Goal: Task Accomplishment & Management: Use online tool/utility

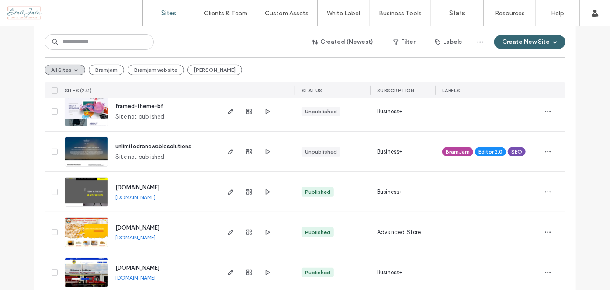
scroll to position [119, 0]
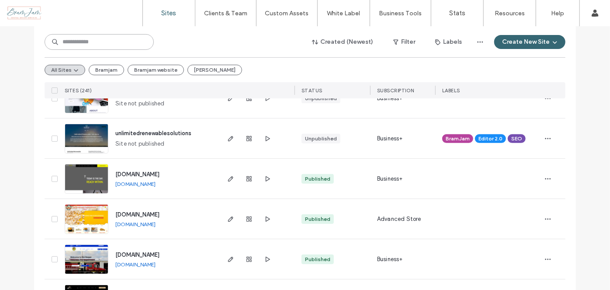
click at [76, 41] on input at bounding box center [99, 42] width 109 height 16
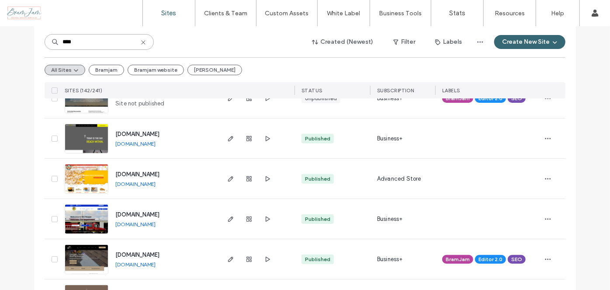
scroll to position [79, 0]
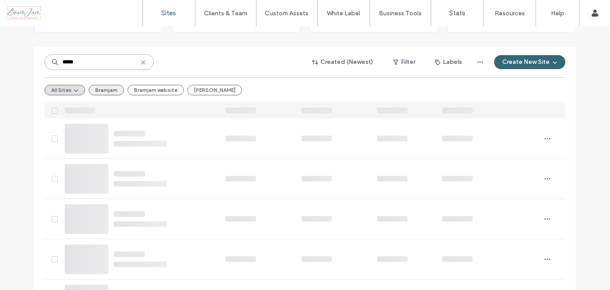
type input "*****"
click at [109, 88] on button "Bramjam" at bounding box center [106, 90] width 35 height 10
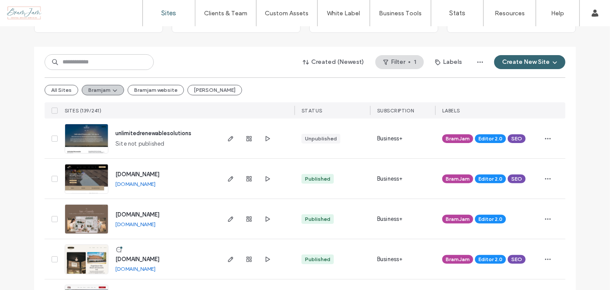
click at [111, 87] on icon "button" at bounding box center [114, 90] width 7 height 7
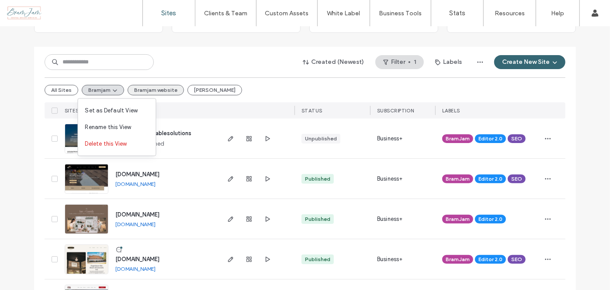
click at [157, 92] on button "Bramjam website" at bounding box center [156, 90] width 56 height 10
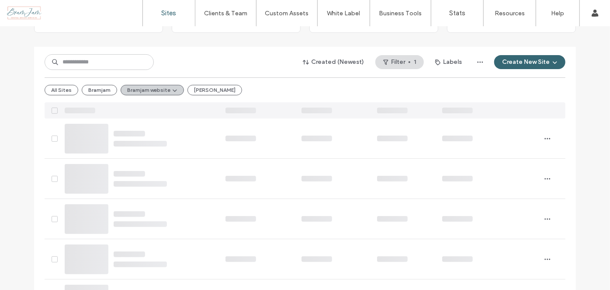
scroll to position [0, 0]
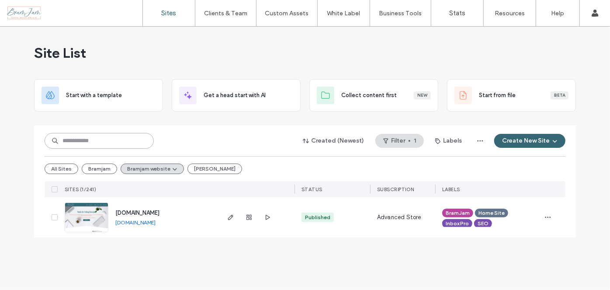
click at [121, 143] on input at bounding box center [99, 141] width 109 height 16
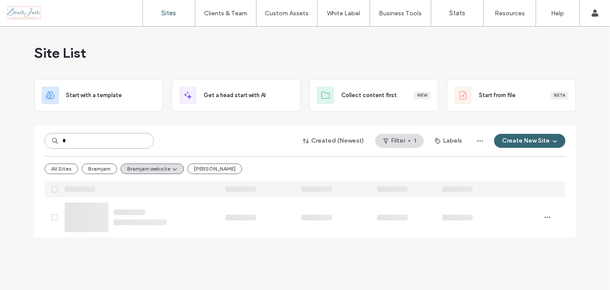
type input "*"
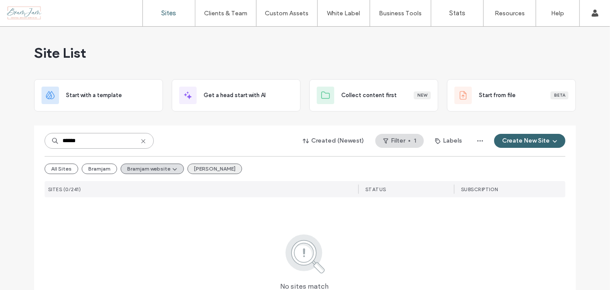
type input "******"
click at [198, 173] on button "Heather SEO" at bounding box center [215, 169] width 55 height 10
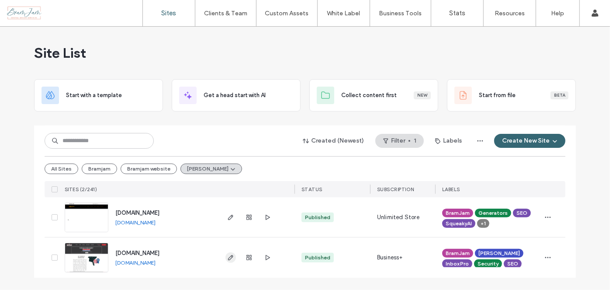
click at [233, 259] on icon "button" at bounding box center [230, 257] width 7 height 7
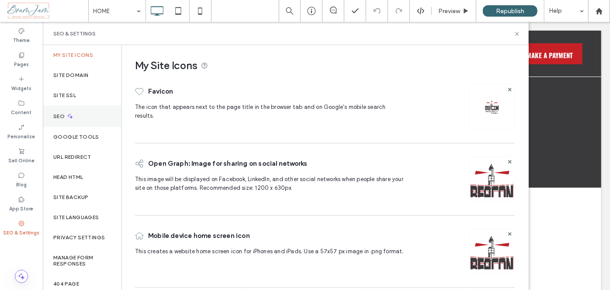
click at [72, 120] on div "SEO" at bounding box center [82, 115] width 79 height 21
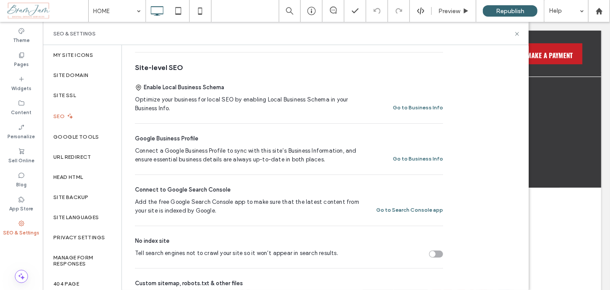
scroll to position [119, 0]
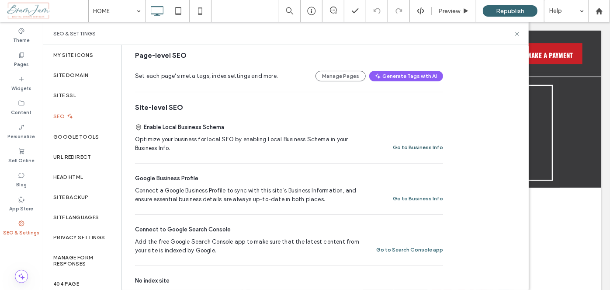
click at [417, 147] on button "Go to Business Info" at bounding box center [418, 147] width 50 height 10
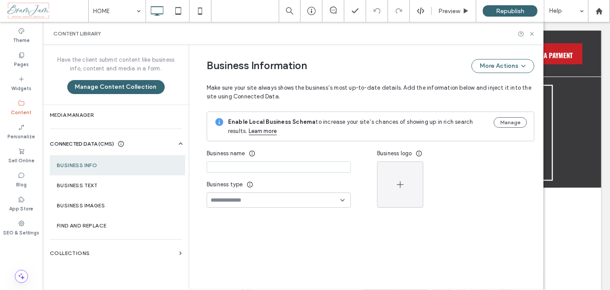
type input "**********"
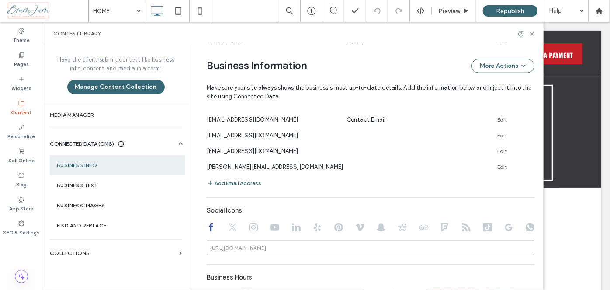
scroll to position [491, 0]
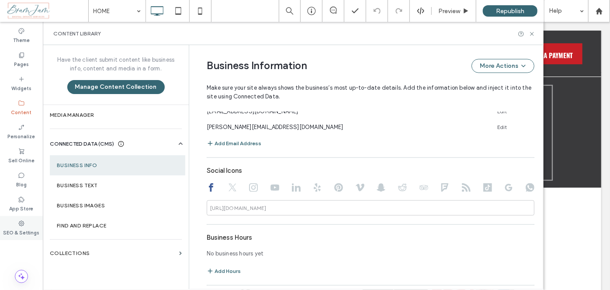
click at [24, 227] on label "SEO & Settings" at bounding box center [21, 232] width 36 height 10
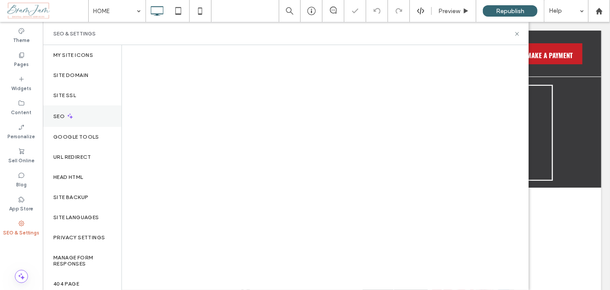
click at [67, 116] on icon at bounding box center [69, 115] width 7 height 7
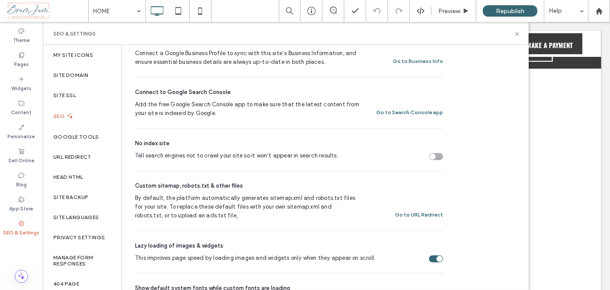
scroll to position [137, 0]
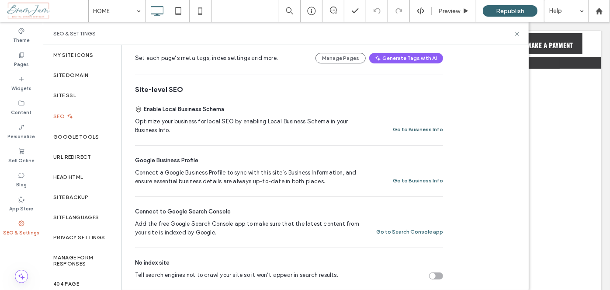
click at [410, 129] on button "Go to Business Info" at bounding box center [418, 129] width 50 height 10
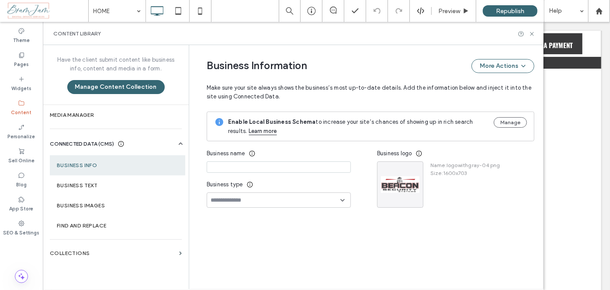
type input "**********"
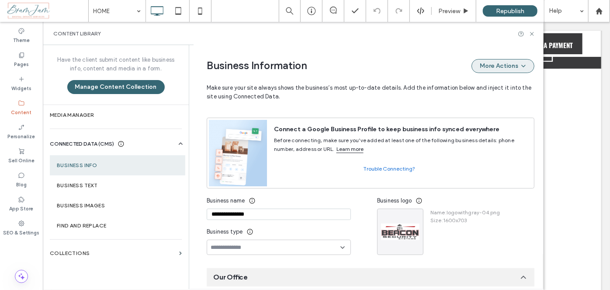
scroll to position [20, 0]
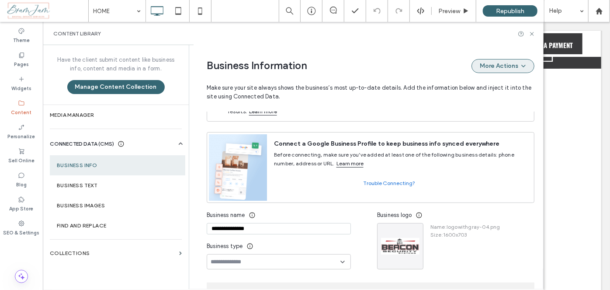
click at [480, 68] on button "More Actions" at bounding box center [503, 66] width 63 height 14
click at [388, 60] on div "Business Information More Actions" at bounding box center [371, 66] width 328 height 14
click at [472, 66] on button "More Actions" at bounding box center [503, 66] width 63 height 14
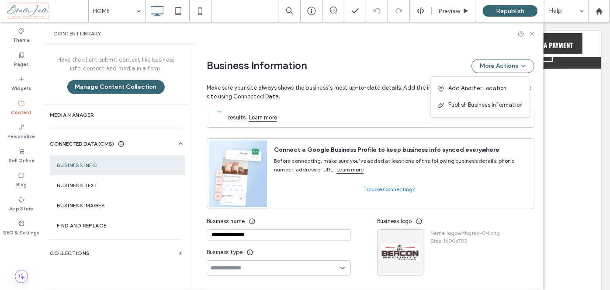
scroll to position [0, 0]
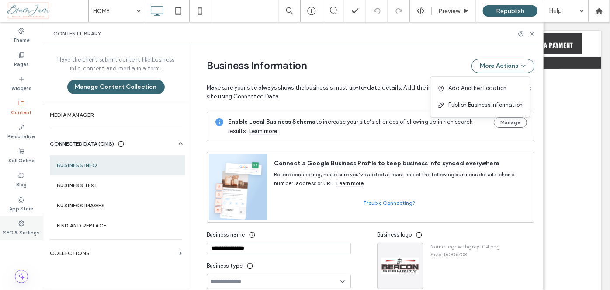
click at [14, 223] on div "SEO & Settings" at bounding box center [21, 228] width 43 height 24
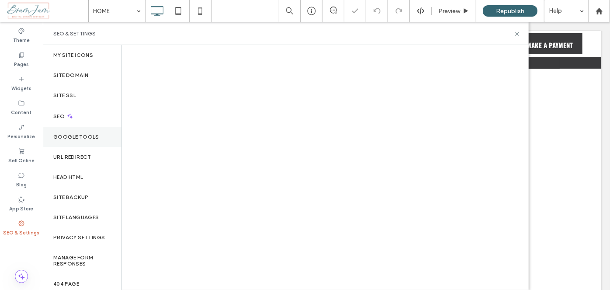
click at [81, 141] on div "Google Tools" at bounding box center [82, 137] width 79 height 20
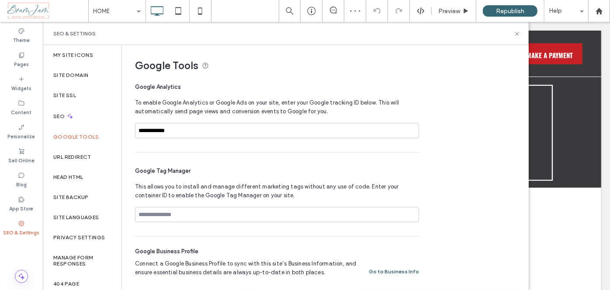
click at [387, 272] on button "Go to Business Info" at bounding box center [394, 271] width 50 height 10
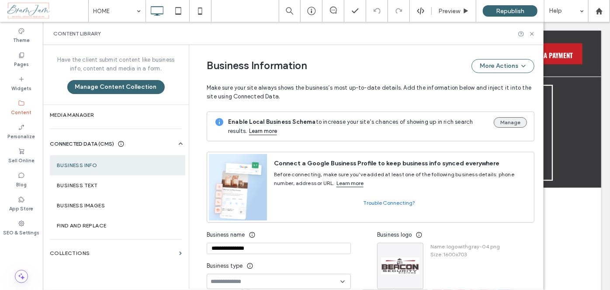
click at [506, 121] on button "Manage" at bounding box center [510, 122] width 33 height 10
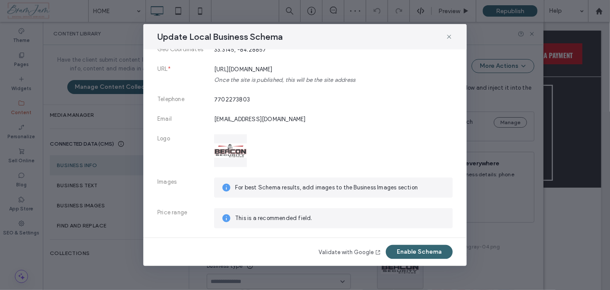
scroll to position [186, 0]
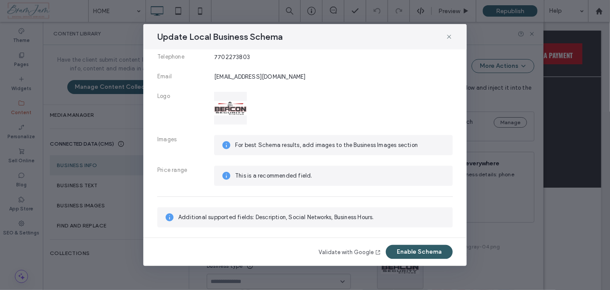
click at [428, 249] on button "Enable Schema" at bounding box center [419, 252] width 67 height 14
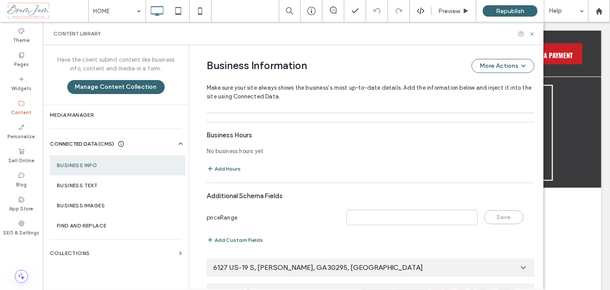
scroll to position [616, 0]
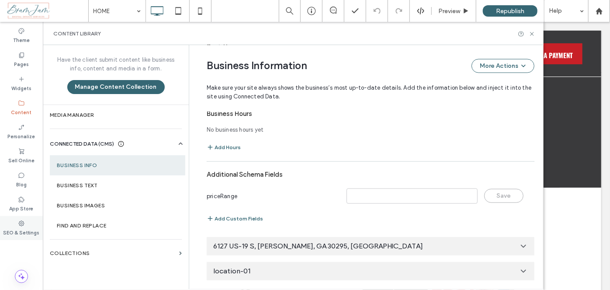
click at [26, 221] on div "SEO & Settings" at bounding box center [21, 228] width 43 height 24
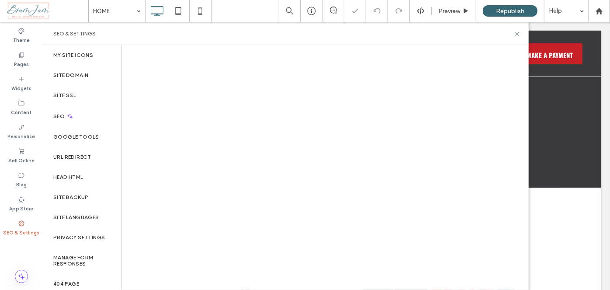
click at [20, 226] on icon at bounding box center [21, 223] width 7 height 7
click at [17, 224] on div "SEO & Settings" at bounding box center [21, 228] width 43 height 24
click at [93, 136] on label "Google Tools" at bounding box center [76, 137] width 46 height 6
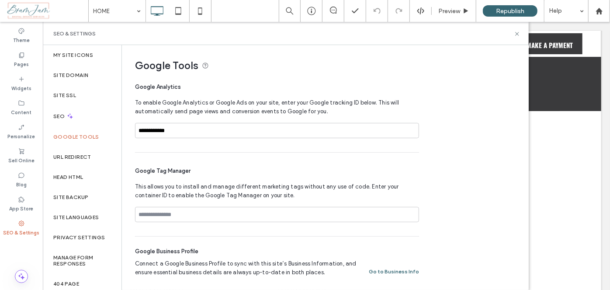
scroll to position [92, 0]
click at [518, 32] on icon at bounding box center [517, 34] width 7 height 7
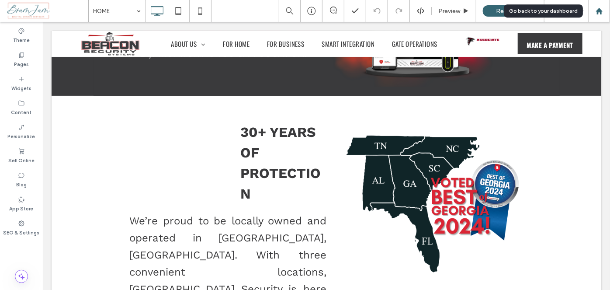
click at [603, 10] on icon at bounding box center [599, 10] width 7 height 7
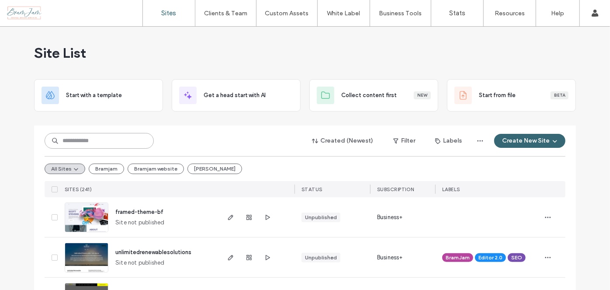
click at [103, 139] on input at bounding box center [99, 141] width 109 height 16
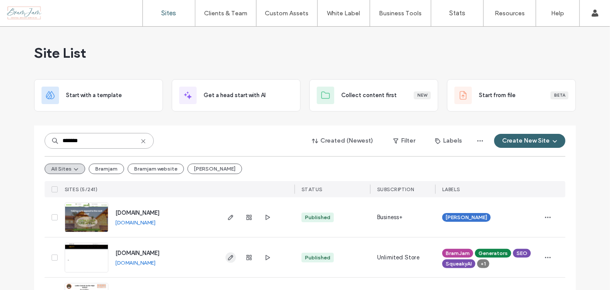
type input "*******"
click at [230, 258] on icon "button" at bounding box center [230, 257] width 7 height 7
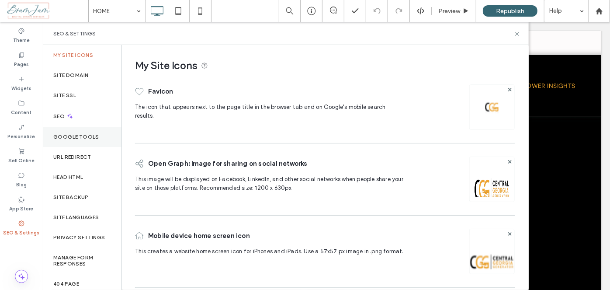
click at [87, 136] on label "Google Tools" at bounding box center [76, 137] width 46 height 6
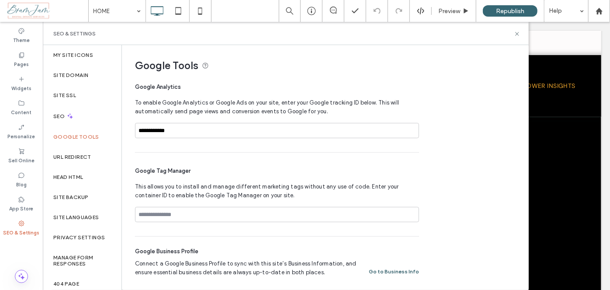
click at [393, 270] on button "Go to Business Info" at bounding box center [394, 271] width 50 height 10
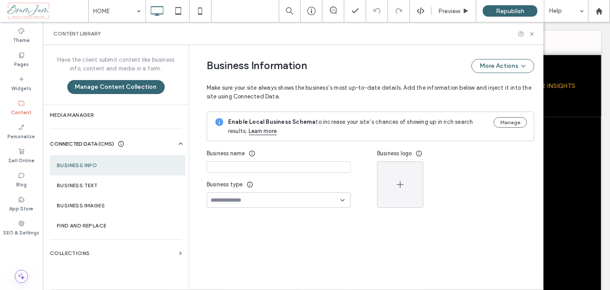
type input "**********"
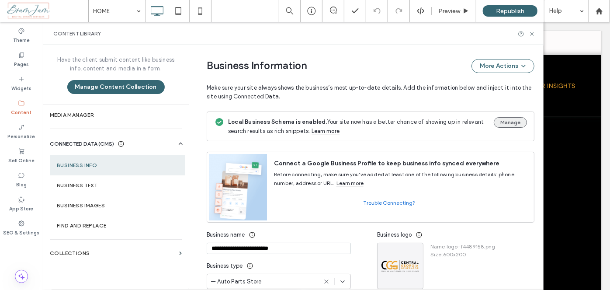
click at [504, 120] on button "Manage" at bounding box center [510, 122] width 33 height 10
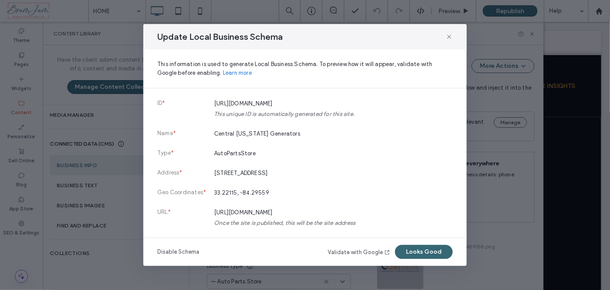
click at [415, 247] on button "Looks Good" at bounding box center [424, 252] width 58 height 14
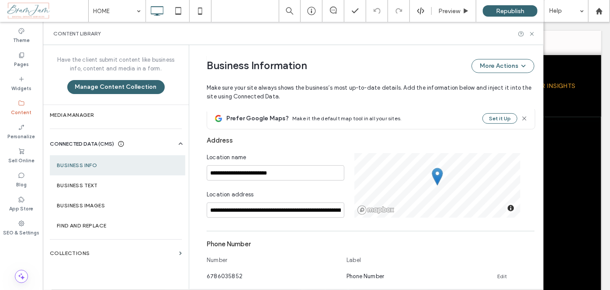
scroll to position [278, 0]
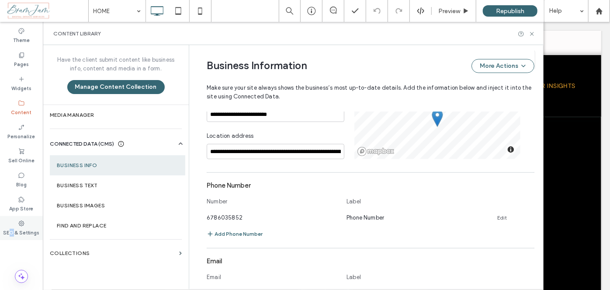
click at [13, 227] on label "SEO & Settings" at bounding box center [21, 232] width 36 height 10
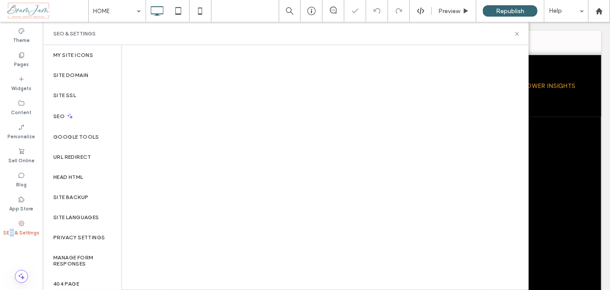
scroll to position [0, 0]
click at [73, 120] on div "SEO" at bounding box center [82, 115] width 79 height 21
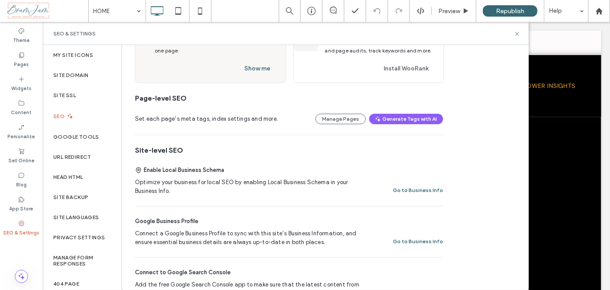
scroll to position [119, 0]
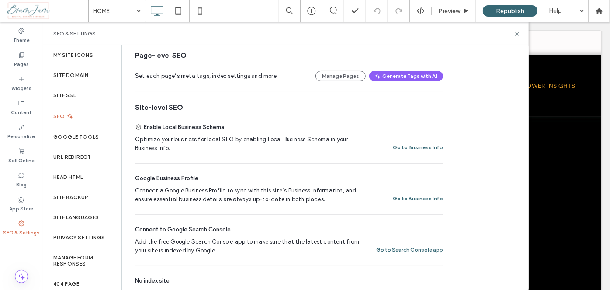
click at [415, 243] on div "Add the free Google Search Console app to make sure that the latest content fro…" at bounding box center [289, 245] width 308 height 17
click at [416, 247] on button "Go to Search Console app" at bounding box center [409, 249] width 67 height 10
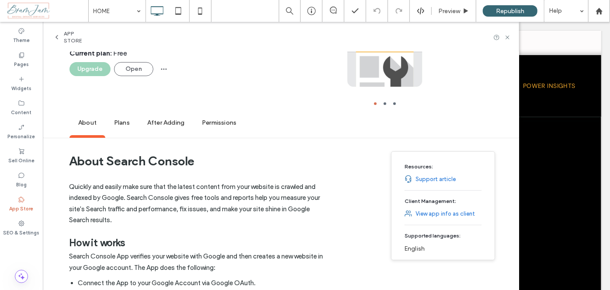
scroll to position [79, 0]
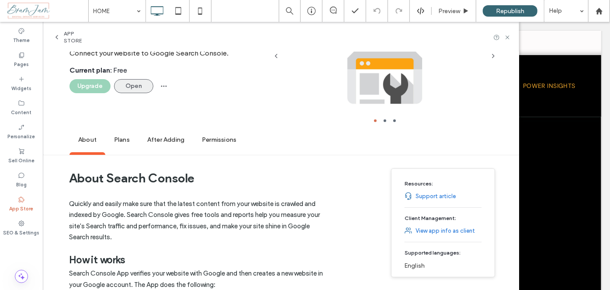
click at [119, 81] on button "Open" at bounding box center [133, 86] width 39 height 14
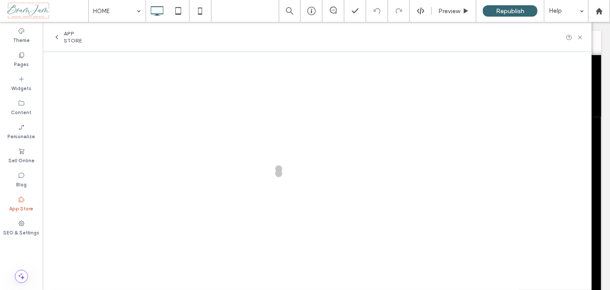
scroll to position [0, 0]
click at [60, 43] on div "App Store" at bounding box center [71, 37] width 37 height 14
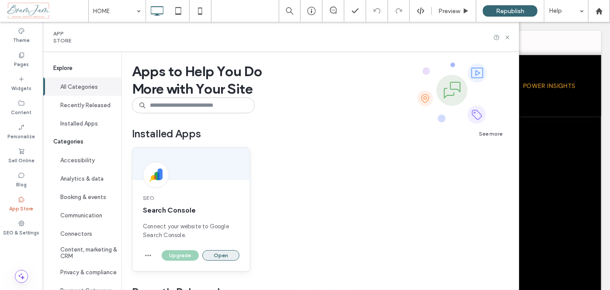
click at [223, 254] on button "Open" at bounding box center [220, 255] width 37 height 10
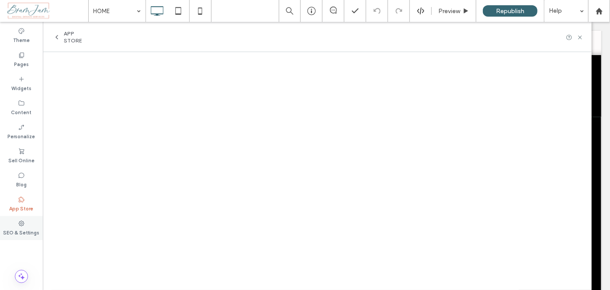
click at [22, 227] on label "SEO & Settings" at bounding box center [21, 232] width 36 height 10
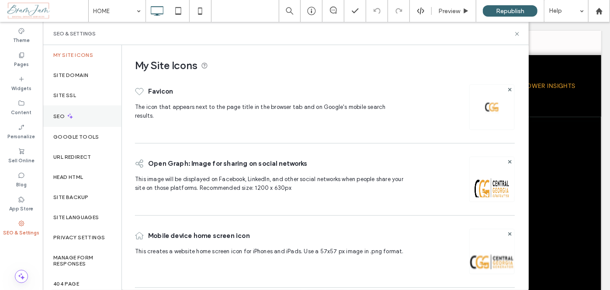
click at [73, 113] on icon at bounding box center [69, 115] width 7 height 7
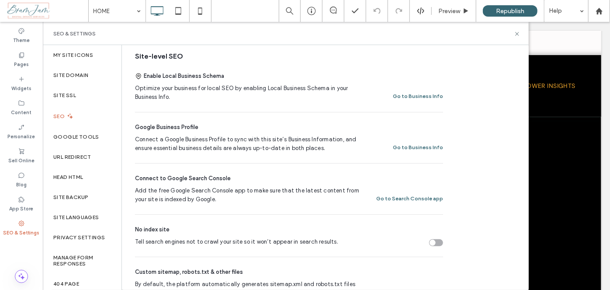
scroll to position [198, 0]
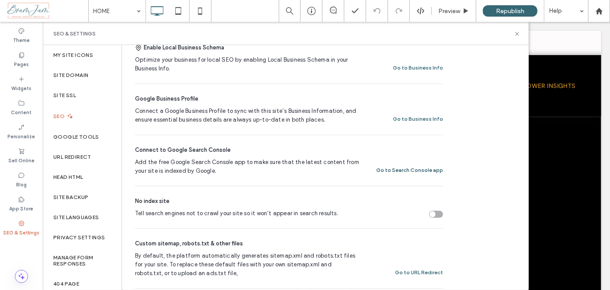
click at [402, 171] on button "Go to Search Console app" at bounding box center [409, 170] width 67 height 10
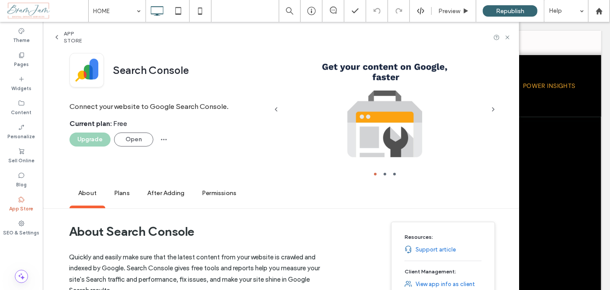
scroll to position [39, 0]
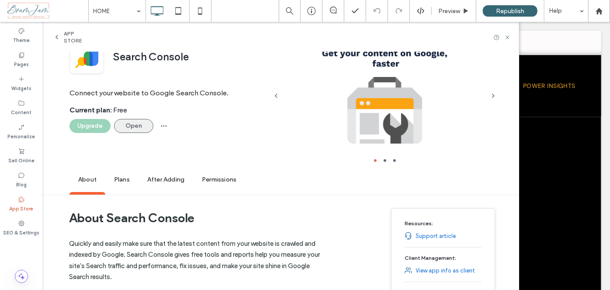
click at [146, 125] on button "Open" at bounding box center [133, 126] width 39 height 14
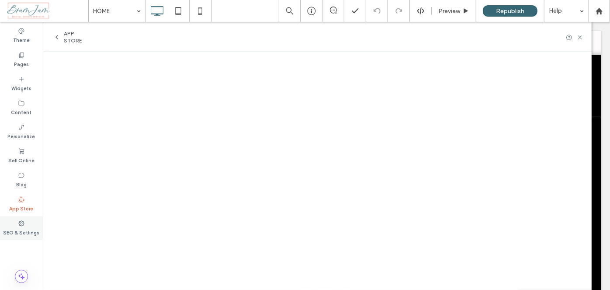
click at [24, 217] on div "SEO & Settings" at bounding box center [21, 228] width 43 height 24
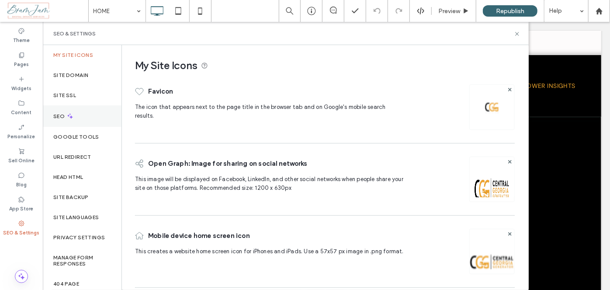
click at [68, 113] on icon at bounding box center [69, 115] width 7 height 7
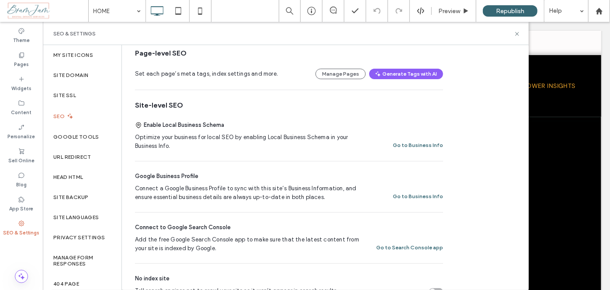
scroll to position [159, 0]
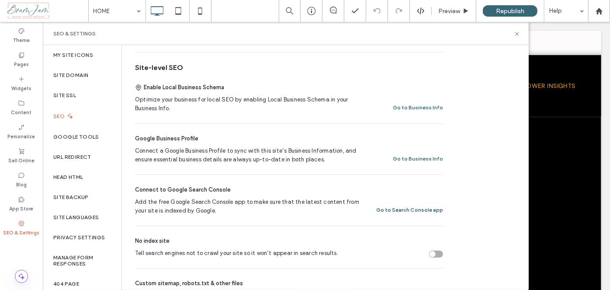
click at [411, 210] on button "Go to Search Console app" at bounding box center [409, 210] width 67 height 10
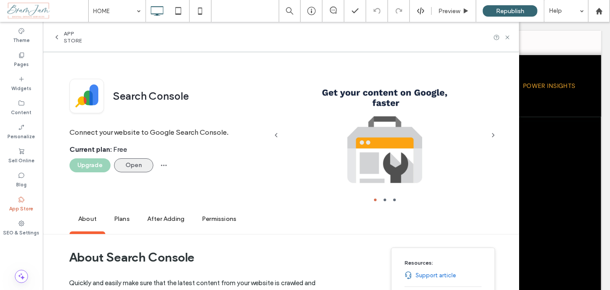
click at [139, 169] on button "Open" at bounding box center [133, 165] width 39 height 14
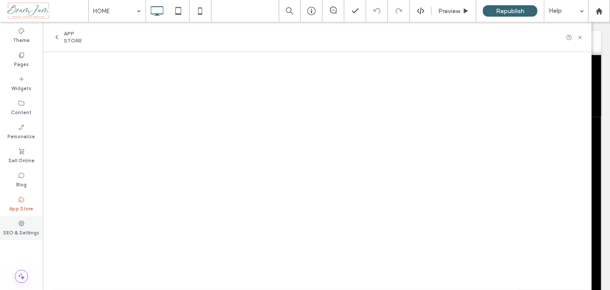
click at [21, 220] on icon at bounding box center [21, 223] width 7 height 7
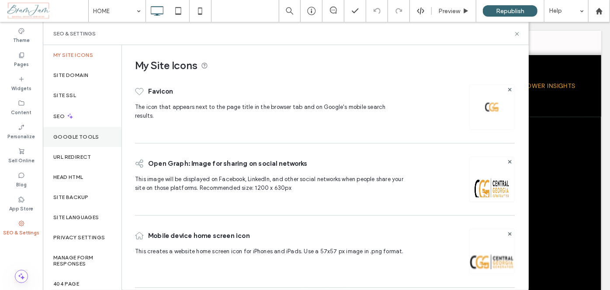
click at [86, 131] on div "Google Tools" at bounding box center [82, 137] width 79 height 20
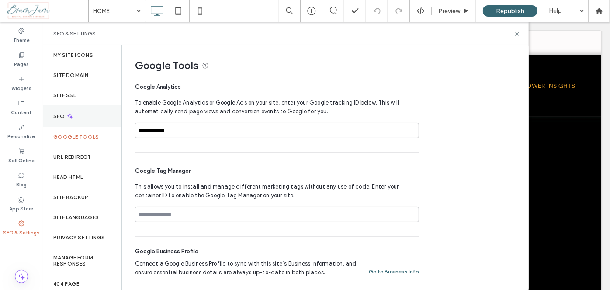
click at [70, 116] on icon at bounding box center [69, 115] width 7 height 7
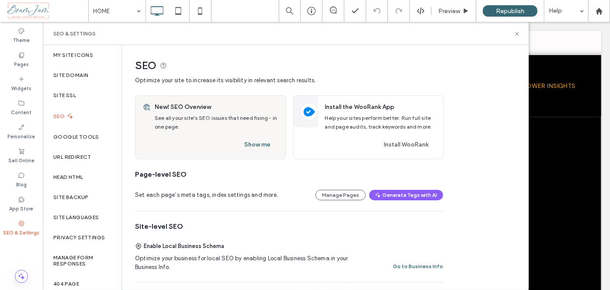
click at [25, 223] on div "SEO & Settings" at bounding box center [21, 228] width 43 height 24
click at [81, 136] on label "Google Tools" at bounding box center [76, 137] width 46 height 6
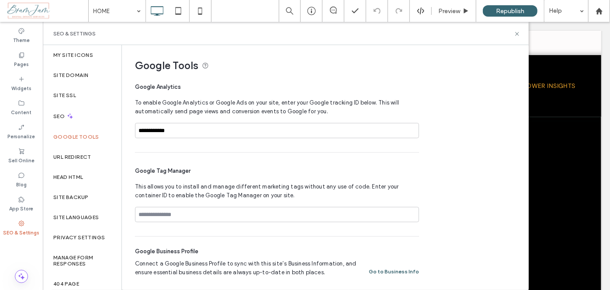
click at [404, 270] on button "Go to Business Info" at bounding box center [394, 271] width 50 height 10
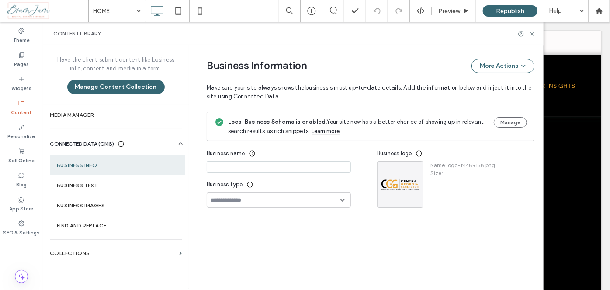
type input "**********"
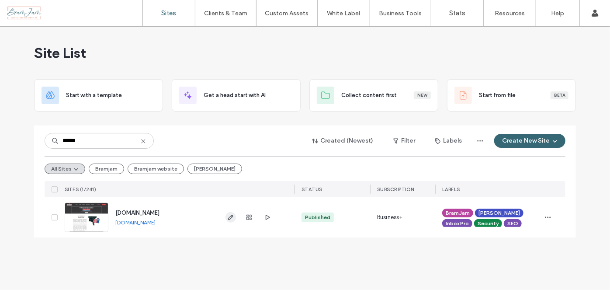
type input "******"
click at [230, 219] on use "button" at bounding box center [230, 217] width 5 height 5
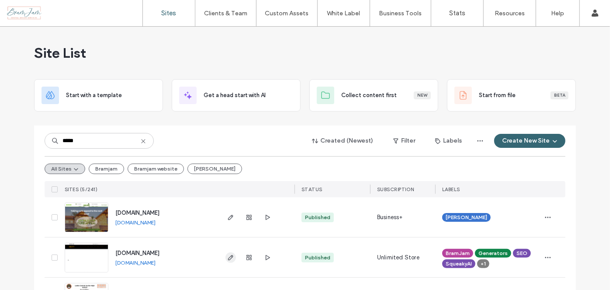
type input "*****"
click at [227, 259] on icon "button" at bounding box center [230, 257] width 7 height 7
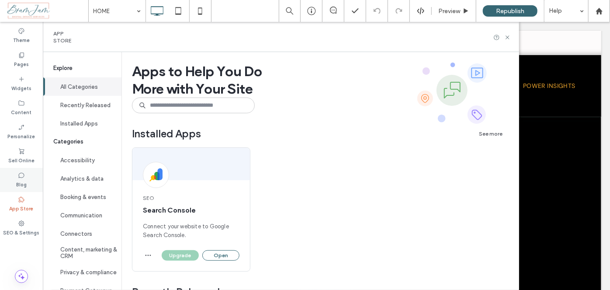
drag, startPoint x: 21, startPoint y: 185, endPoint x: 22, endPoint y: 190, distance: 4.8
click at [21, 190] on div "Theme Pages Widgets Content Personalize Sell Online Blog App Store SEO & Settin…" at bounding box center [21, 156] width 43 height 268
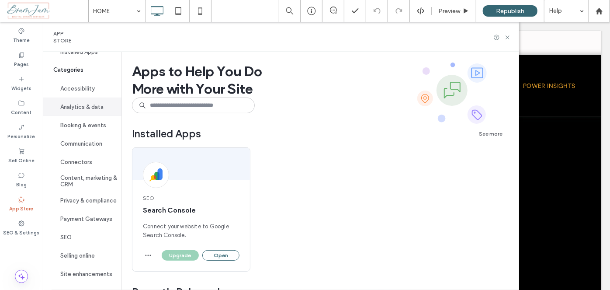
click at [61, 104] on button "Analytics & data" at bounding box center [82, 106] width 79 height 18
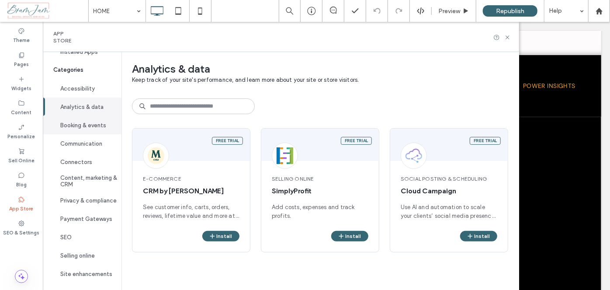
click at [84, 125] on button "Booking & events" at bounding box center [82, 125] width 79 height 18
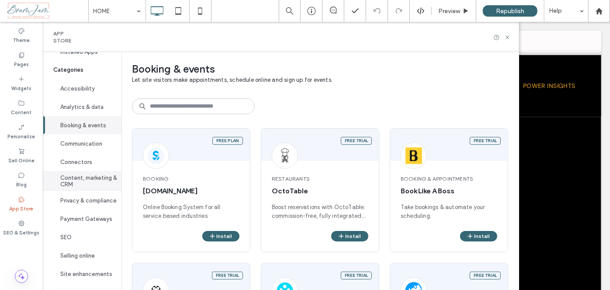
click at [85, 182] on button "Content, marketing & CRM" at bounding box center [82, 181] width 79 height 20
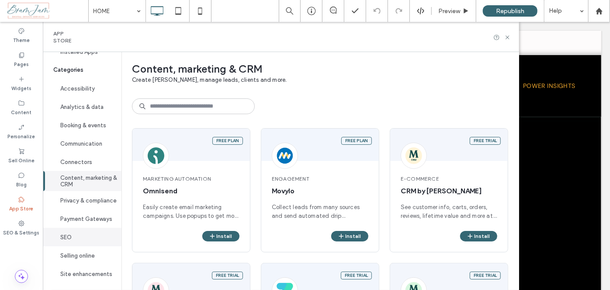
click at [62, 237] on button "SEO" at bounding box center [82, 237] width 79 height 18
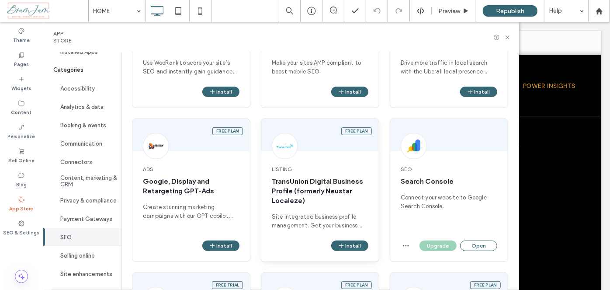
scroll to position [264, 0]
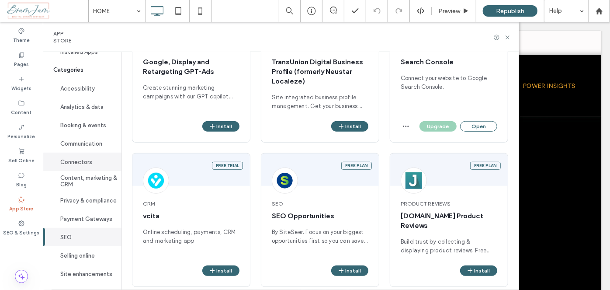
click at [87, 154] on button "Connectors" at bounding box center [82, 162] width 79 height 18
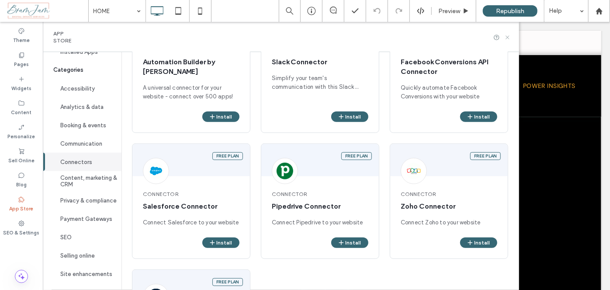
click at [511, 35] on icon at bounding box center [508, 37] width 7 height 7
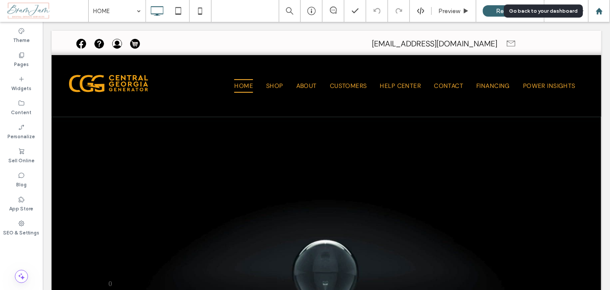
click at [602, 9] on icon at bounding box center [599, 10] width 7 height 7
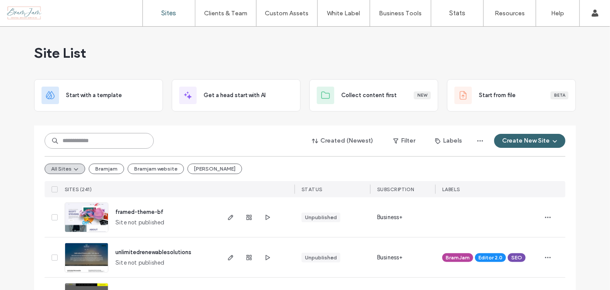
drag, startPoint x: 140, startPoint y: 134, endPoint x: 122, endPoint y: 126, distance: 20.4
click at [140, 134] on input at bounding box center [99, 141] width 109 height 16
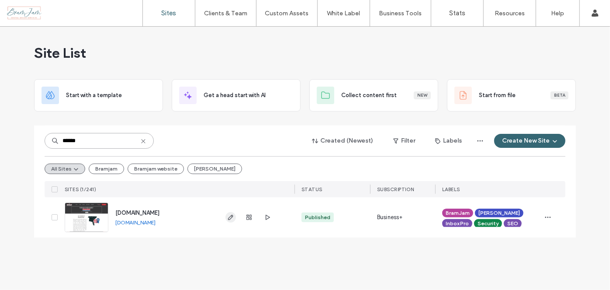
type input "******"
click at [232, 214] on icon "button" at bounding box center [230, 217] width 7 height 7
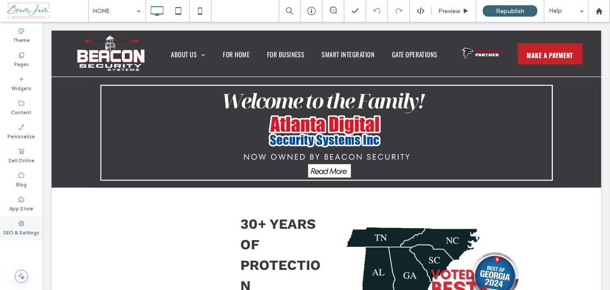
click at [23, 224] on use at bounding box center [22, 223] width 6 height 6
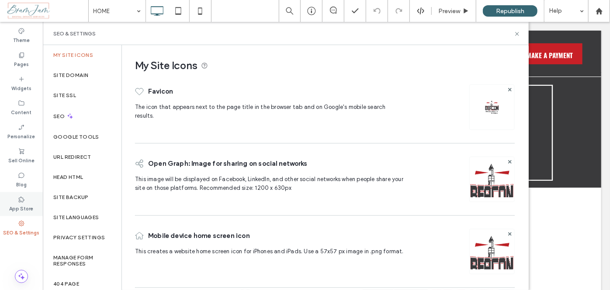
drag, startPoint x: 22, startPoint y: 207, endPoint x: 23, endPoint y: 202, distance: 5.3
click at [22, 206] on label "App Store" at bounding box center [22, 208] width 24 height 10
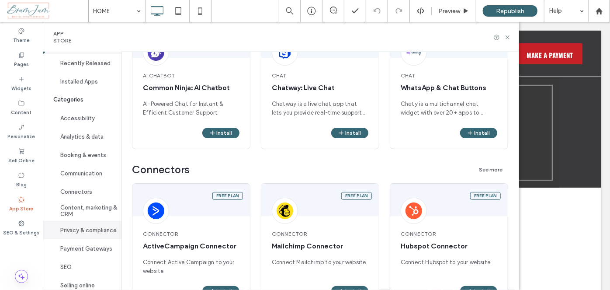
scroll to position [75, 0]
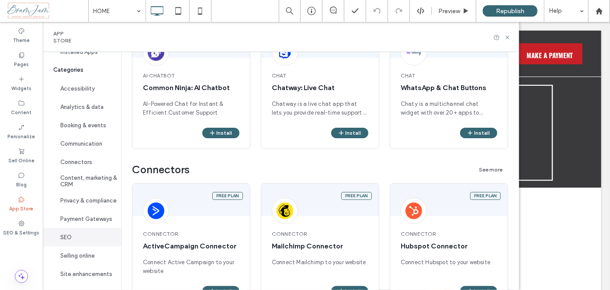
click at [79, 230] on button "SEO" at bounding box center [82, 237] width 79 height 18
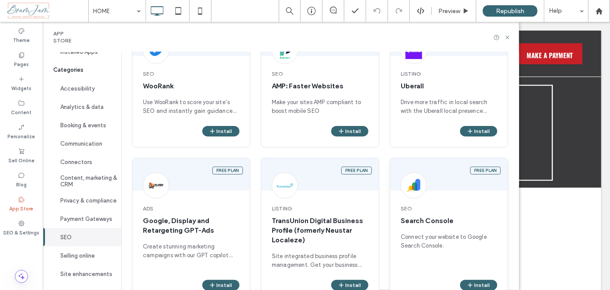
scroll to position [184, 0]
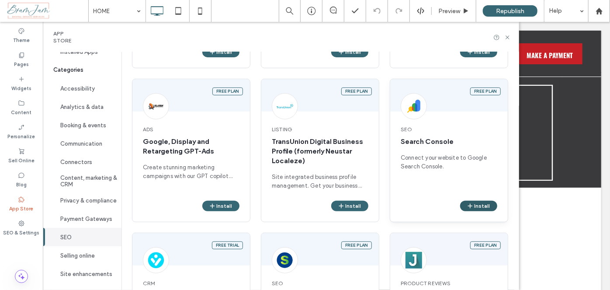
click at [462, 201] on div "Install" at bounding box center [477, 206] width 41 height 10
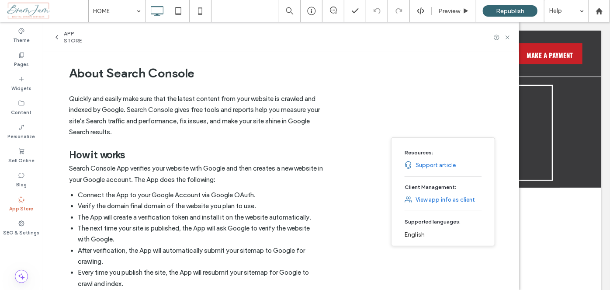
scroll to position [0, 0]
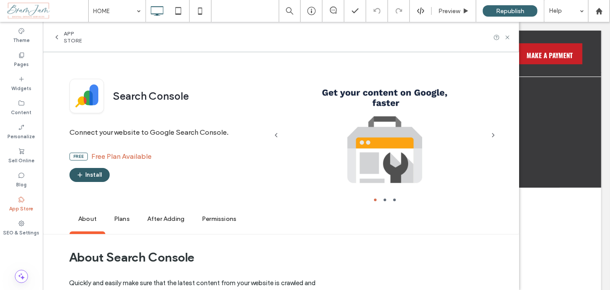
click at [83, 177] on icon "button" at bounding box center [80, 174] width 7 height 7
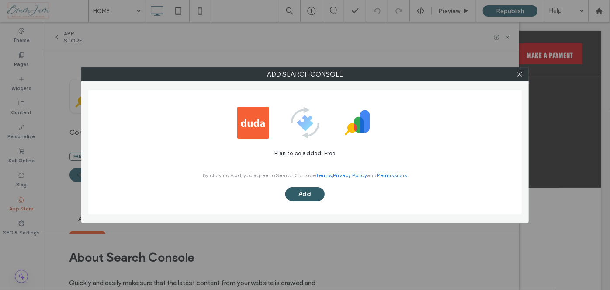
click at [297, 198] on button "Add" at bounding box center [304, 194] width 39 height 14
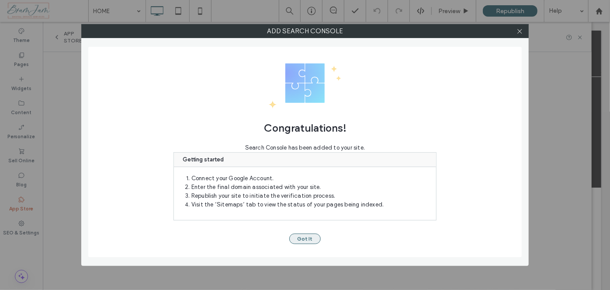
click at [306, 238] on button "Got It" at bounding box center [304, 238] width 31 height 10
